Goal: Information Seeking & Learning: Learn about a topic

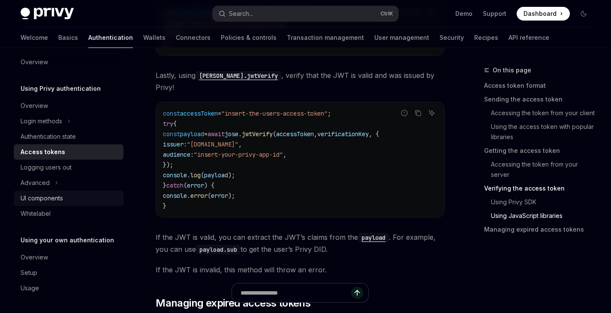
scroll to position [2185, 0]
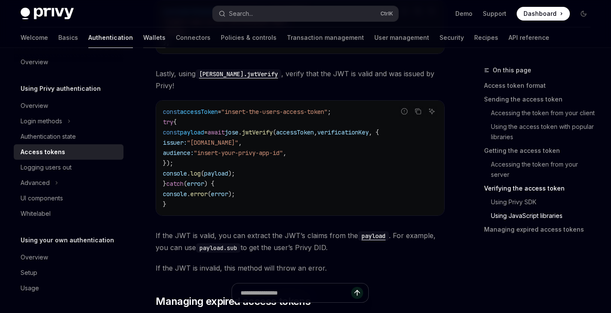
click at [143, 43] on link "Wallets" at bounding box center [154, 37] width 22 height 21
type textarea "*"
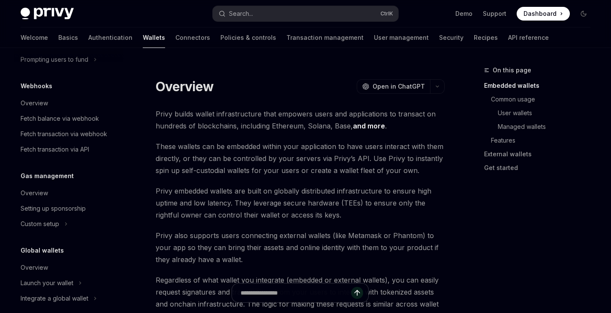
scroll to position [423, 0]
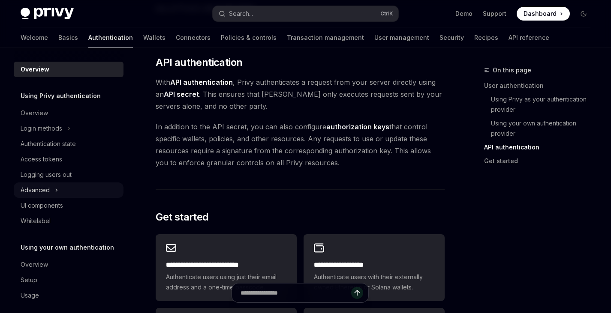
scroll to position [7, 0]
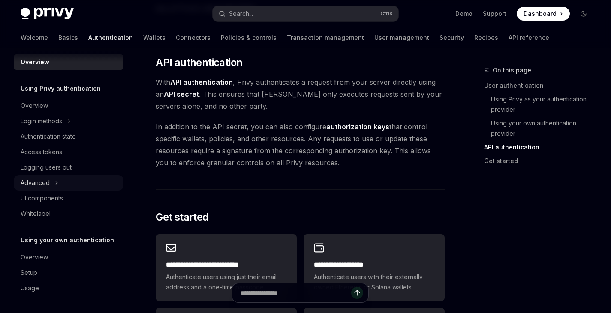
click at [62, 188] on button "Advanced" at bounding box center [69, 182] width 110 height 15
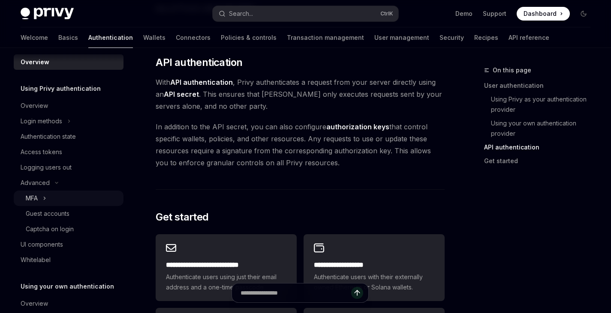
click at [50, 197] on button "MFA" at bounding box center [69, 198] width 110 height 15
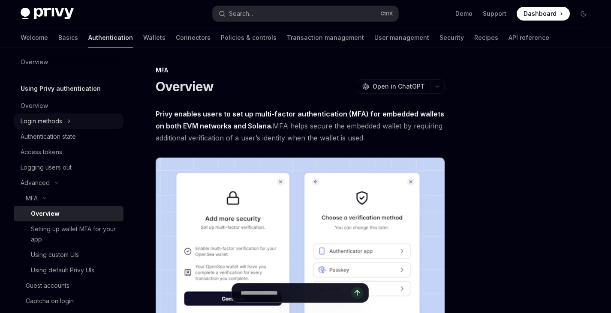
click at [67, 124] on button "Login methods" at bounding box center [69, 121] width 110 height 15
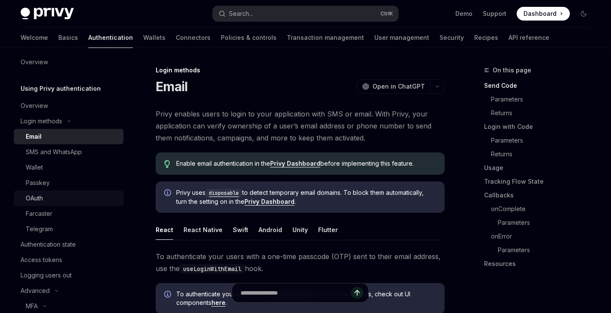
click at [50, 201] on div "OAuth" at bounding box center [72, 198] width 93 height 10
type textarea "*"
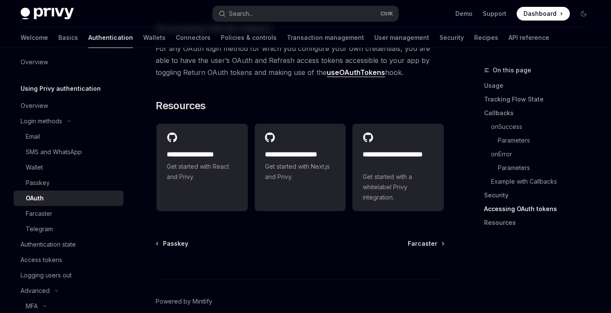
scroll to position [1952, 0]
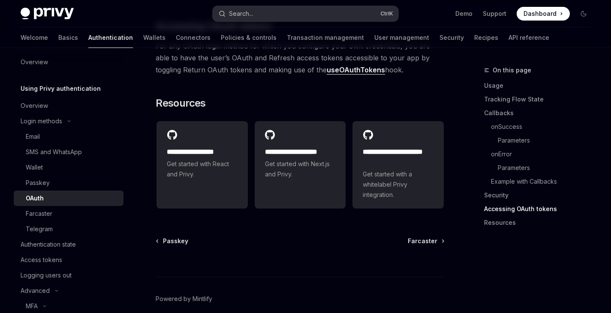
click at [236, 6] on button "Search... Ctrl K" at bounding box center [305, 13] width 185 height 15
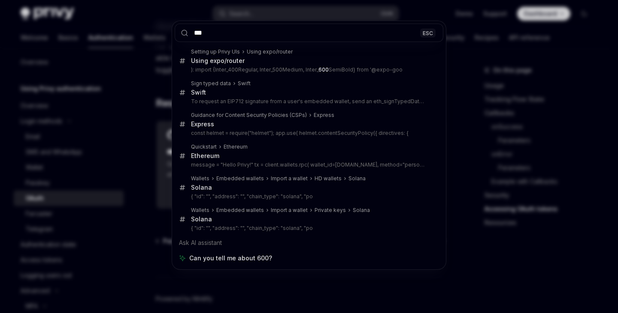
type input "***"
click at [142, 150] on div "*** ESC Setting up Privy UIs Using expo/router Using expo/router ): import {Int…" at bounding box center [309, 156] width 618 height 313
